Goal: Information Seeking & Learning: Learn about a topic

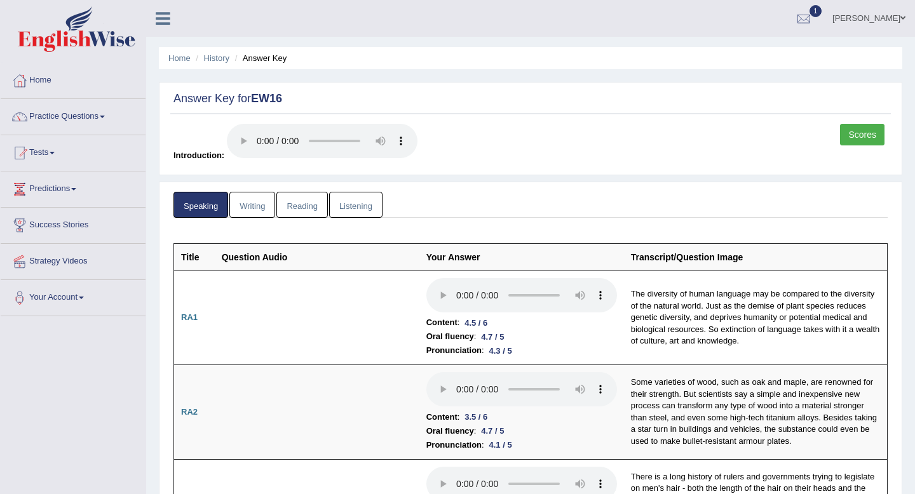
click at [860, 130] on link "Scores" at bounding box center [862, 135] width 44 height 22
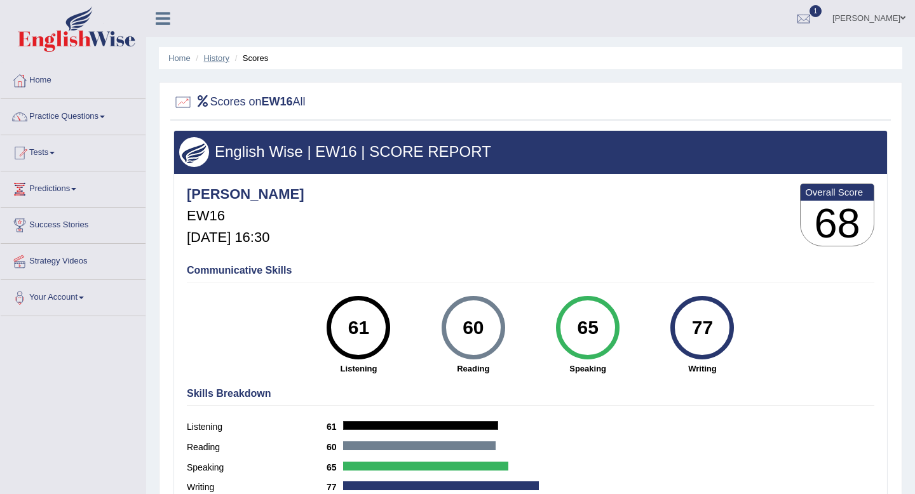
click at [215, 56] on link "History" at bounding box center [216, 58] width 25 height 10
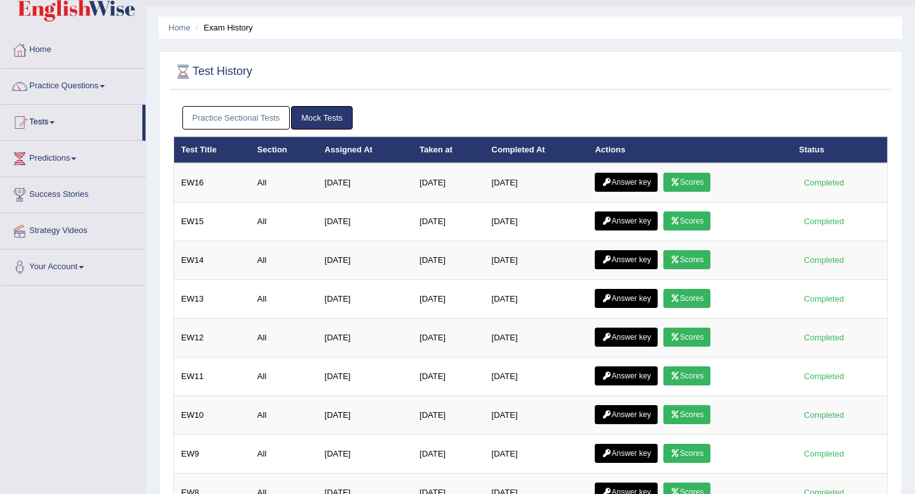
scroll to position [46, 0]
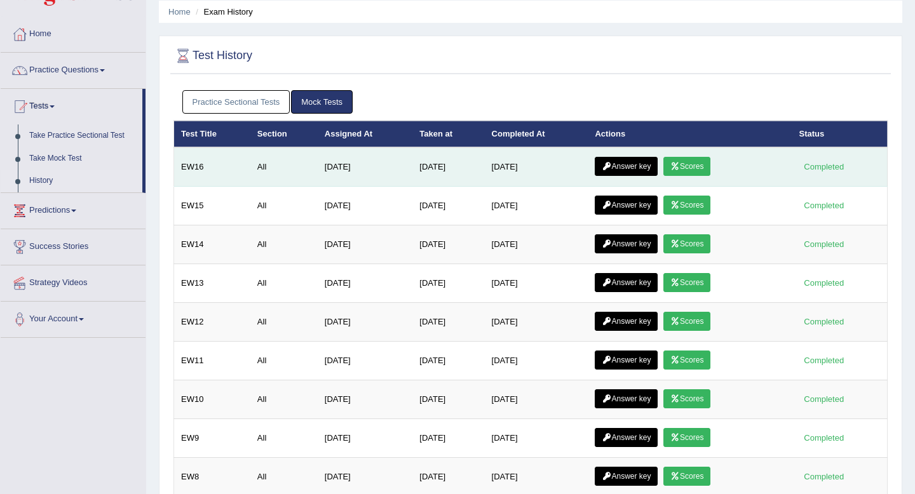
click at [618, 164] on link "Answer key" at bounding box center [626, 166] width 63 height 19
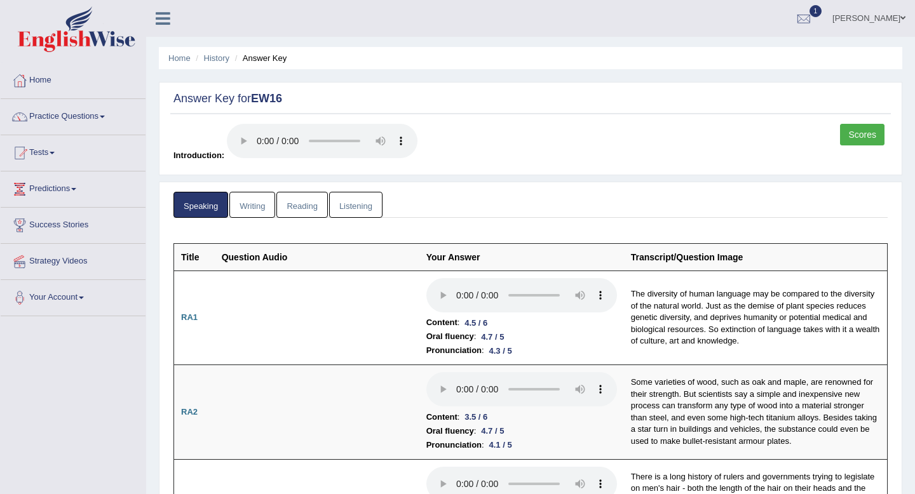
click at [260, 196] on link "Writing" at bounding box center [252, 205] width 46 height 26
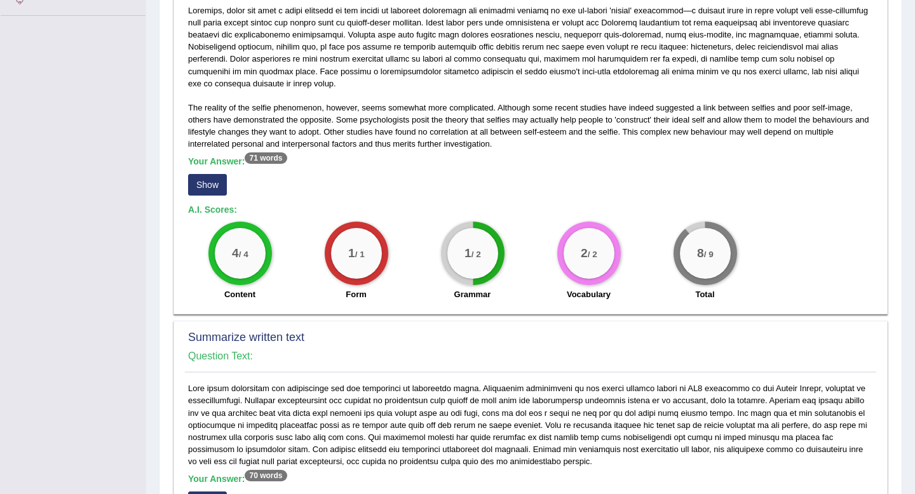
scroll to position [311, 0]
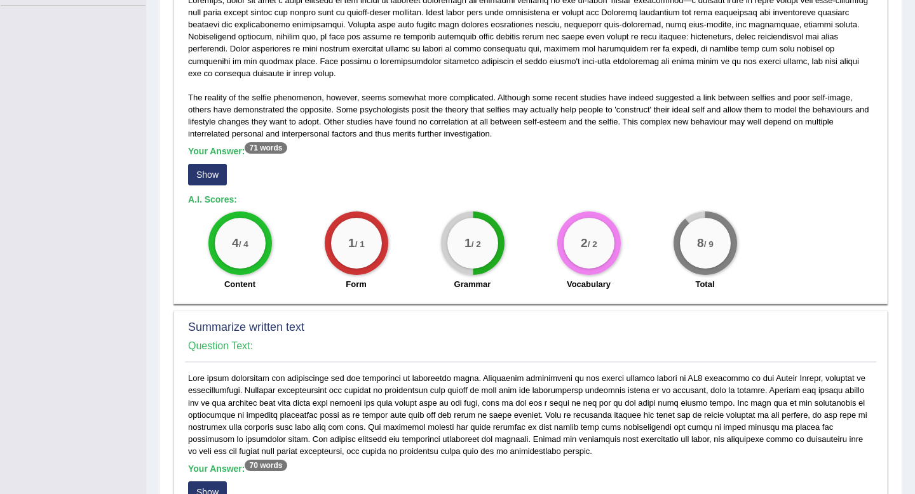
click at [210, 173] on button "Show" at bounding box center [207, 175] width 39 height 22
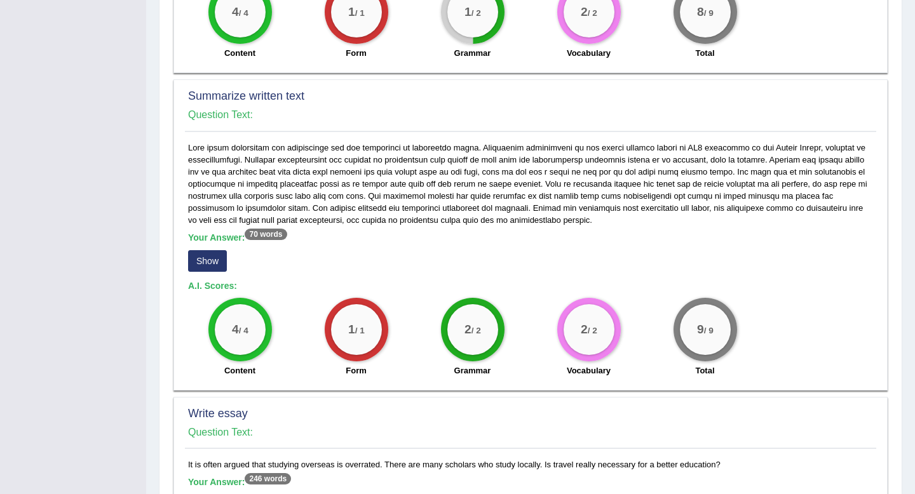
scroll to position [635, 0]
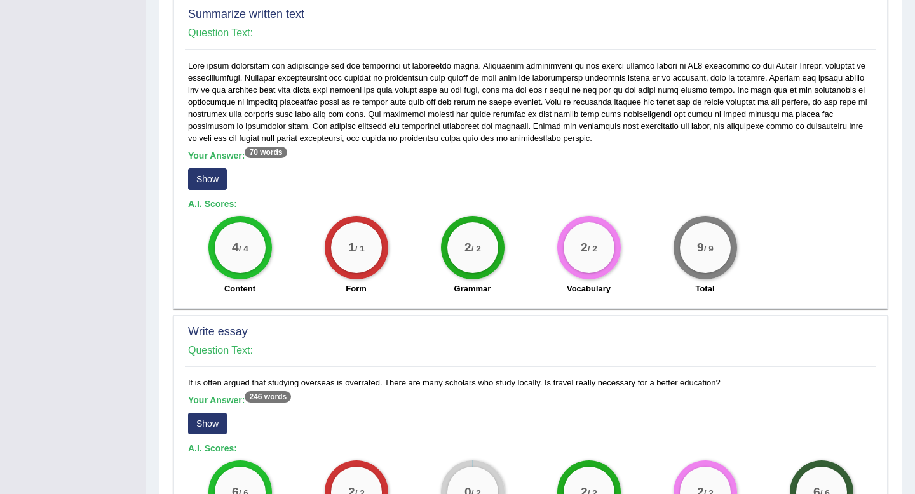
click at [212, 183] on button "Show" at bounding box center [207, 179] width 39 height 22
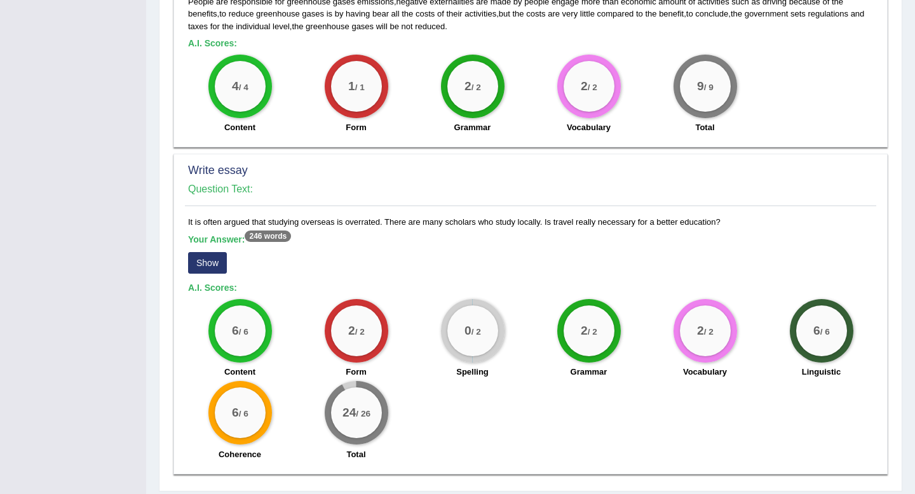
scroll to position [847, 0]
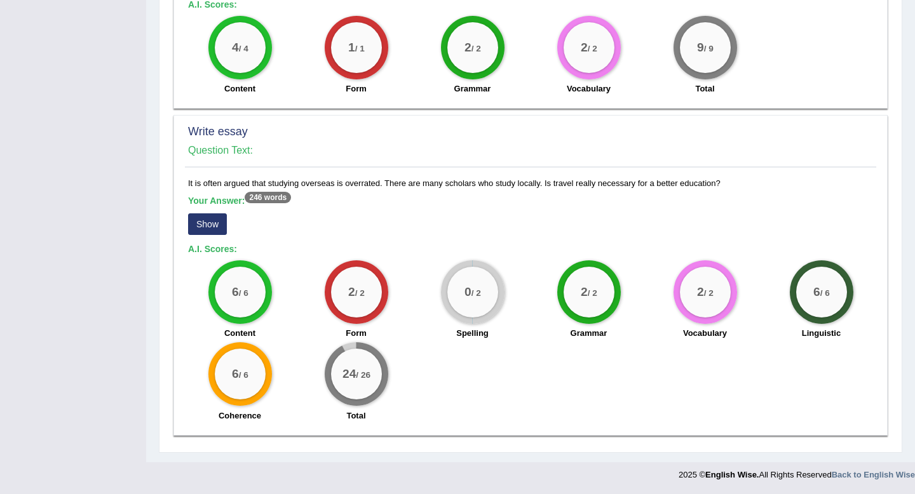
click at [216, 217] on button "Show" at bounding box center [207, 224] width 39 height 22
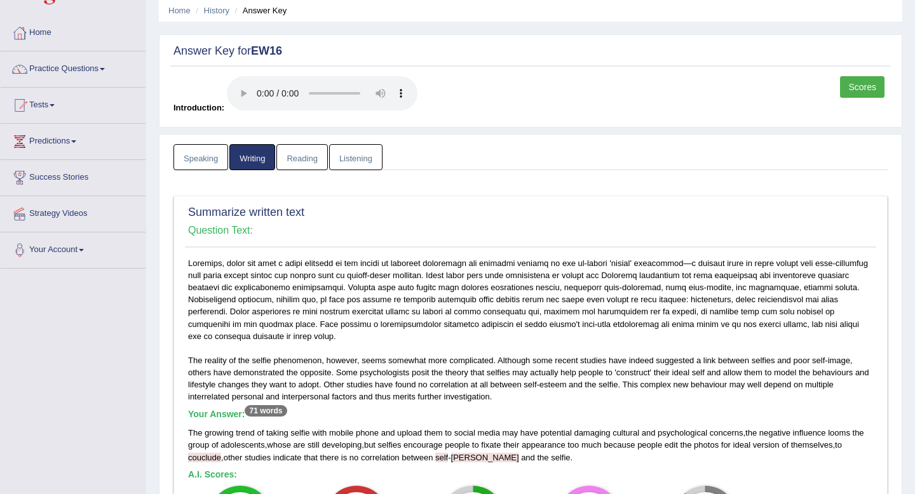
scroll to position [0, 0]
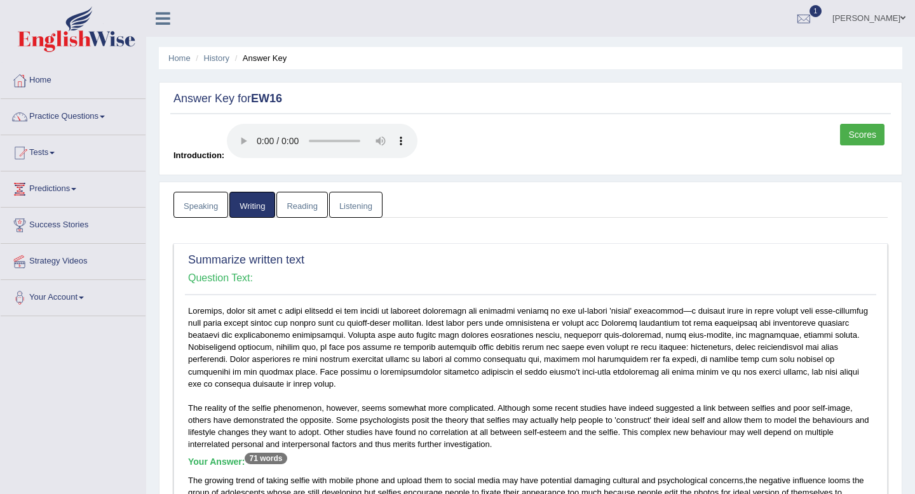
click at [311, 203] on link "Reading" at bounding box center [301, 205] width 51 height 26
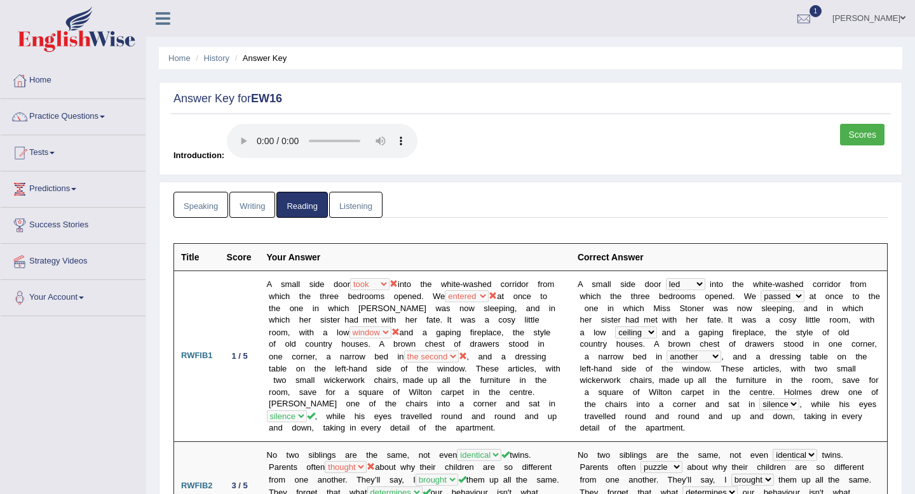
click at [363, 203] on link "Listening" at bounding box center [355, 205] width 53 height 26
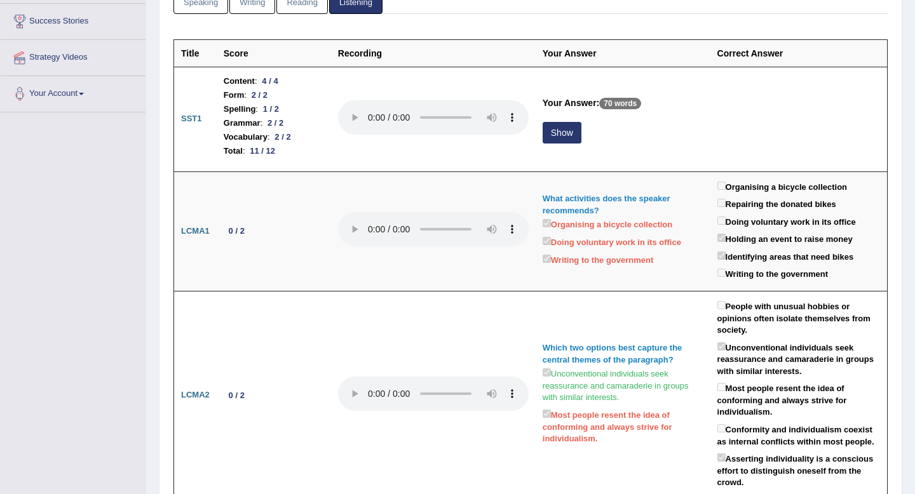
scroll to position [218, 0]
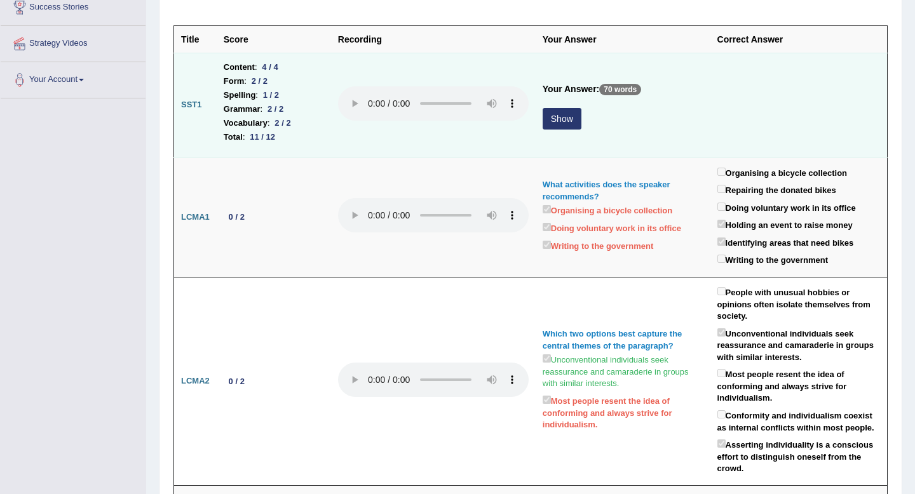
click at [567, 118] on button "Show" at bounding box center [562, 119] width 39 height 22
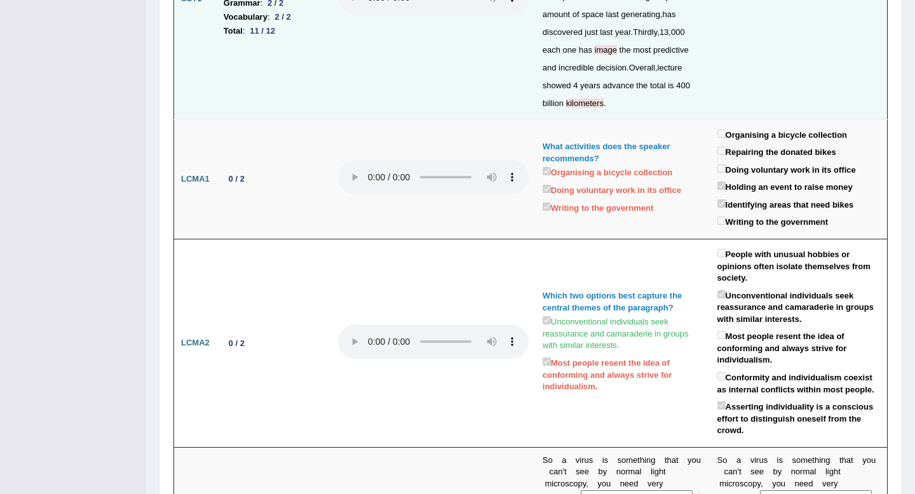
scroll to position [0, 0]
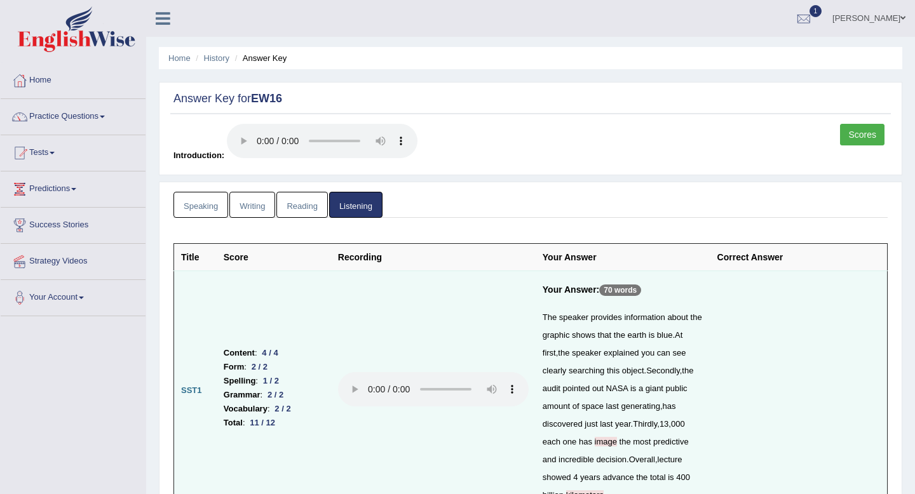
click at [308, 203] on link "Reading" at bounding box center [301, 205] width 51 height 26
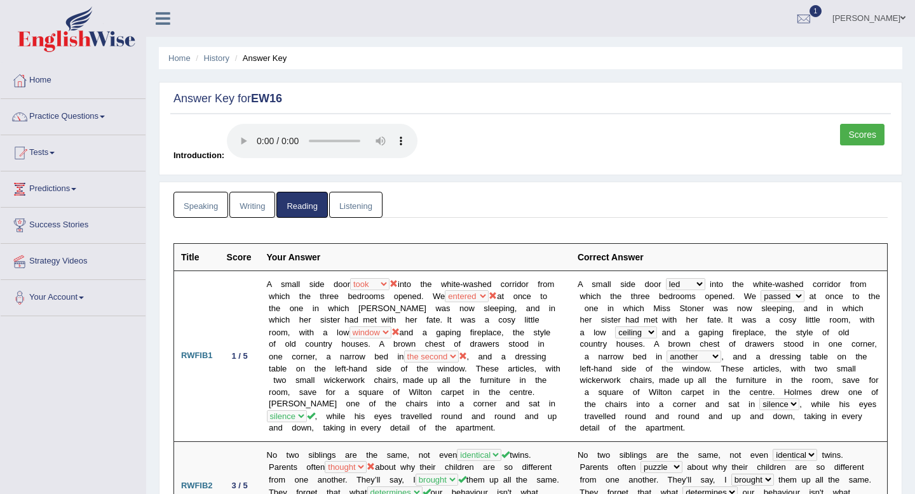
click at [241, 208] on link "Writing" at bounding box center [252, 205] width 46 height 26
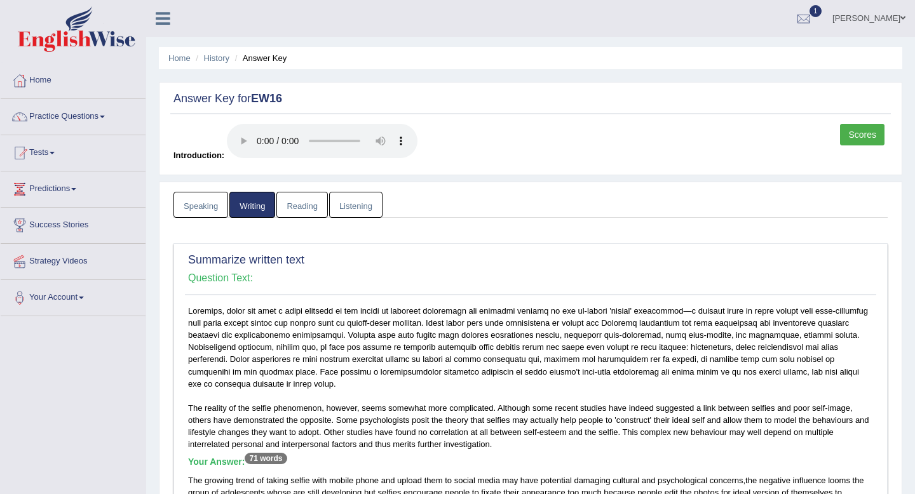
click at [206, 203] on link "Speaking" at bounding box center [200, 205] width 55 height 26
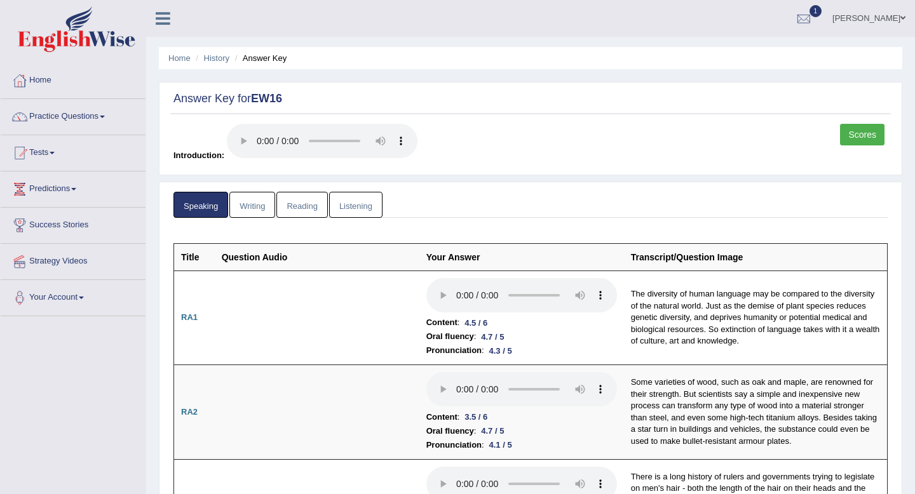
click at [868, 136] on link "Scores" at bounding box center [862, 135] width 44 height 22
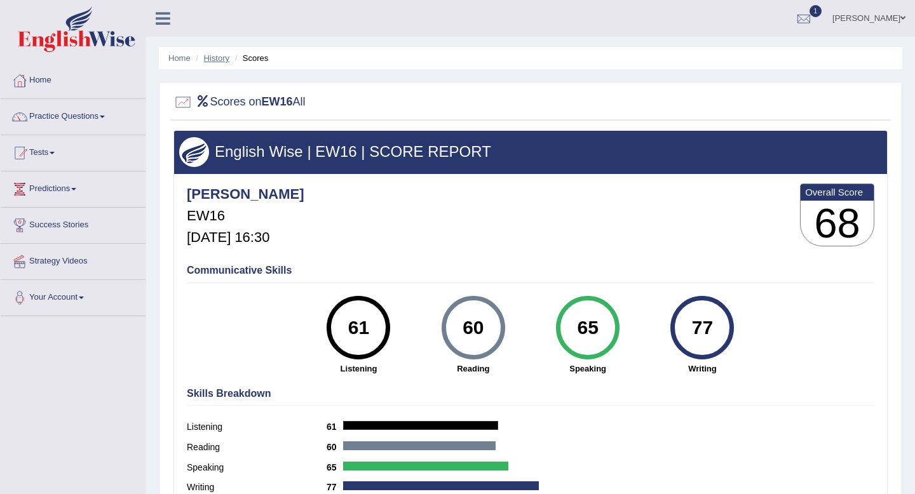
click at [217, 60] on link "History" at bounding box center [216, 58] width 25 height 10
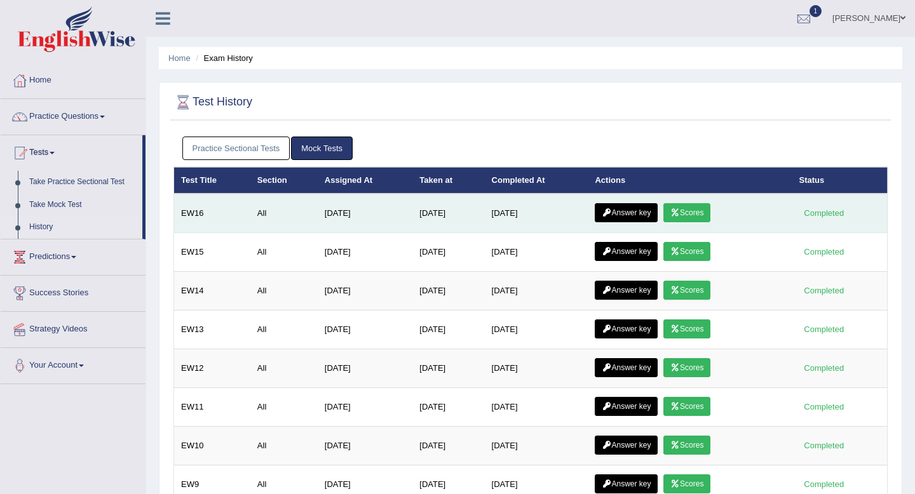
click at [625, 211] on link "Answer key" at bounding box center [626, 212] width 63 height 19
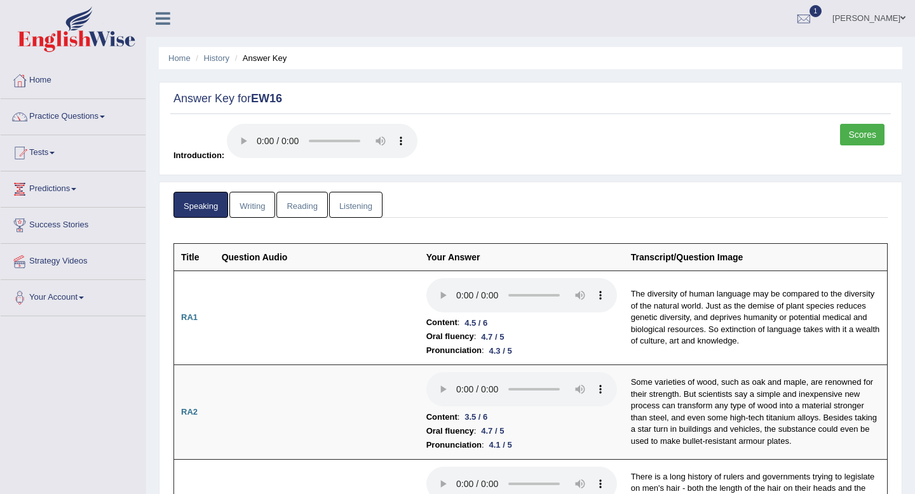
click at [254, 207] on link "Writing" at bounding box center [252, 205] width 46 height 26
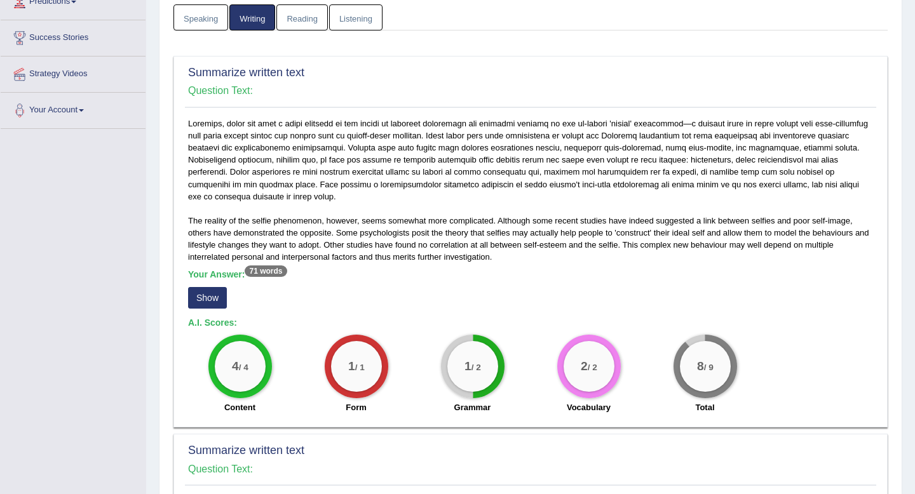
scroll to position [220, 0]
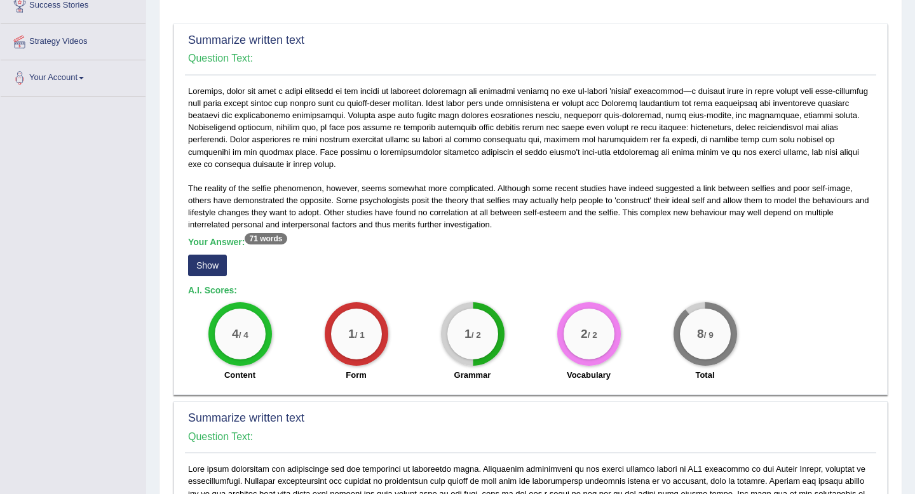
click at [208, 264] on button "Show" at bounding box center [207, 266] width 39 height 22
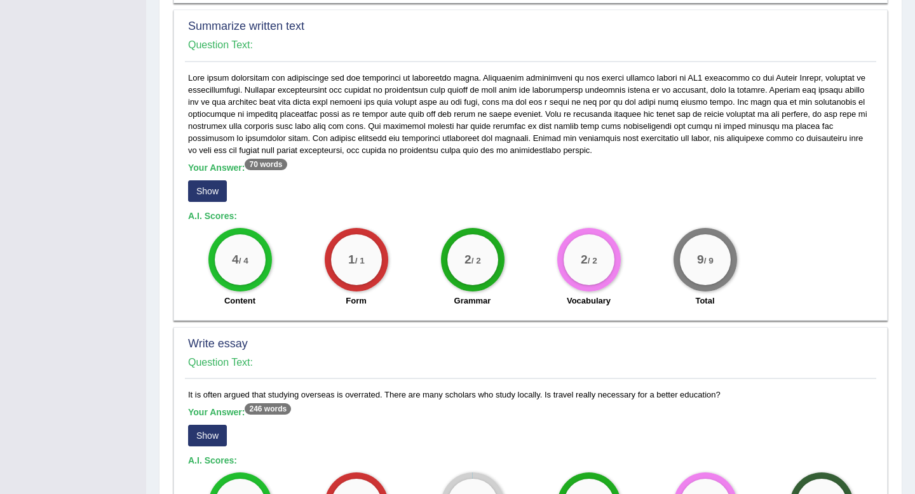
scroll to position [591, 0]
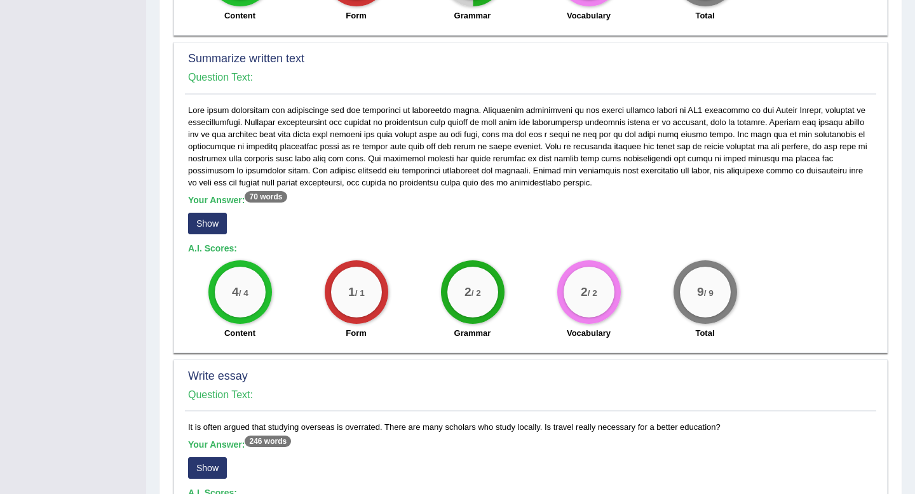
click at [210, 224] on button "Show" at bounding box center [207, 224] width 39 height 22
